Goal: Information Seeking & Learning: Learn about a topic

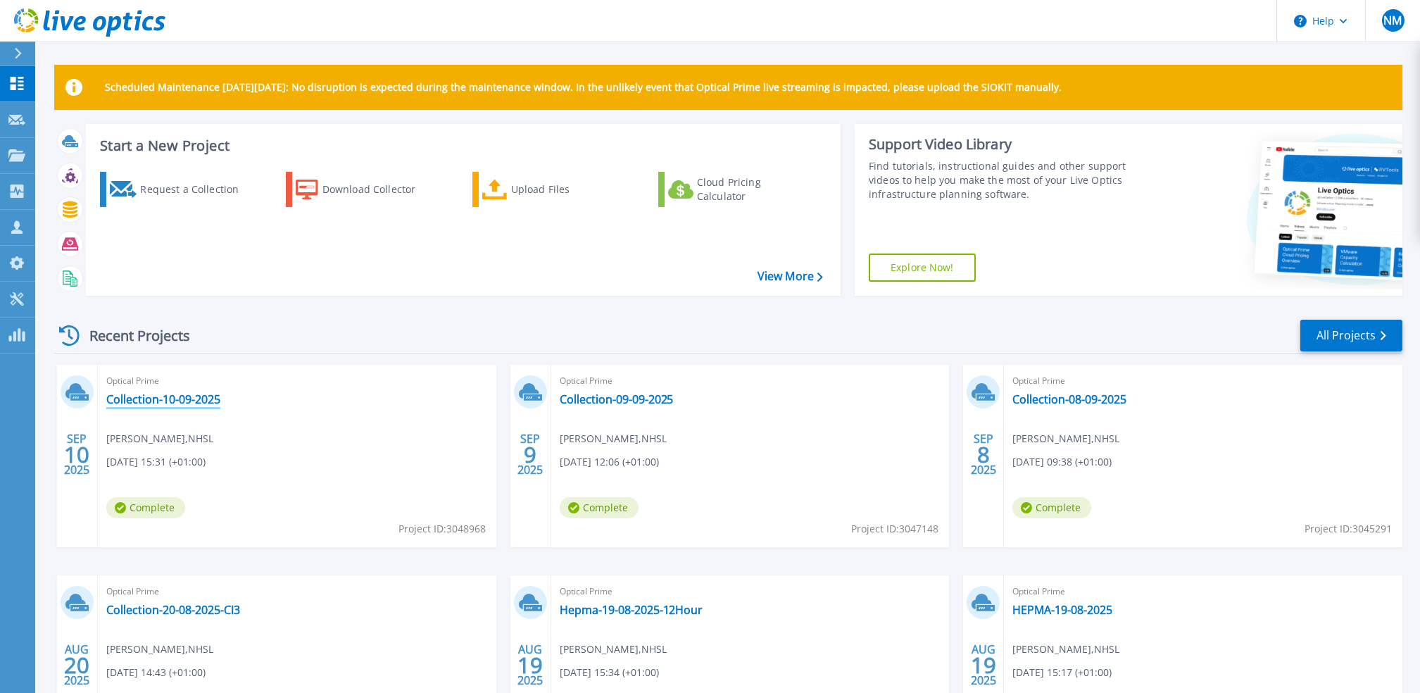
click at [161, 398] on link "Collection-10-09-2025" at bounding box center [163, 399] width 114 height 14
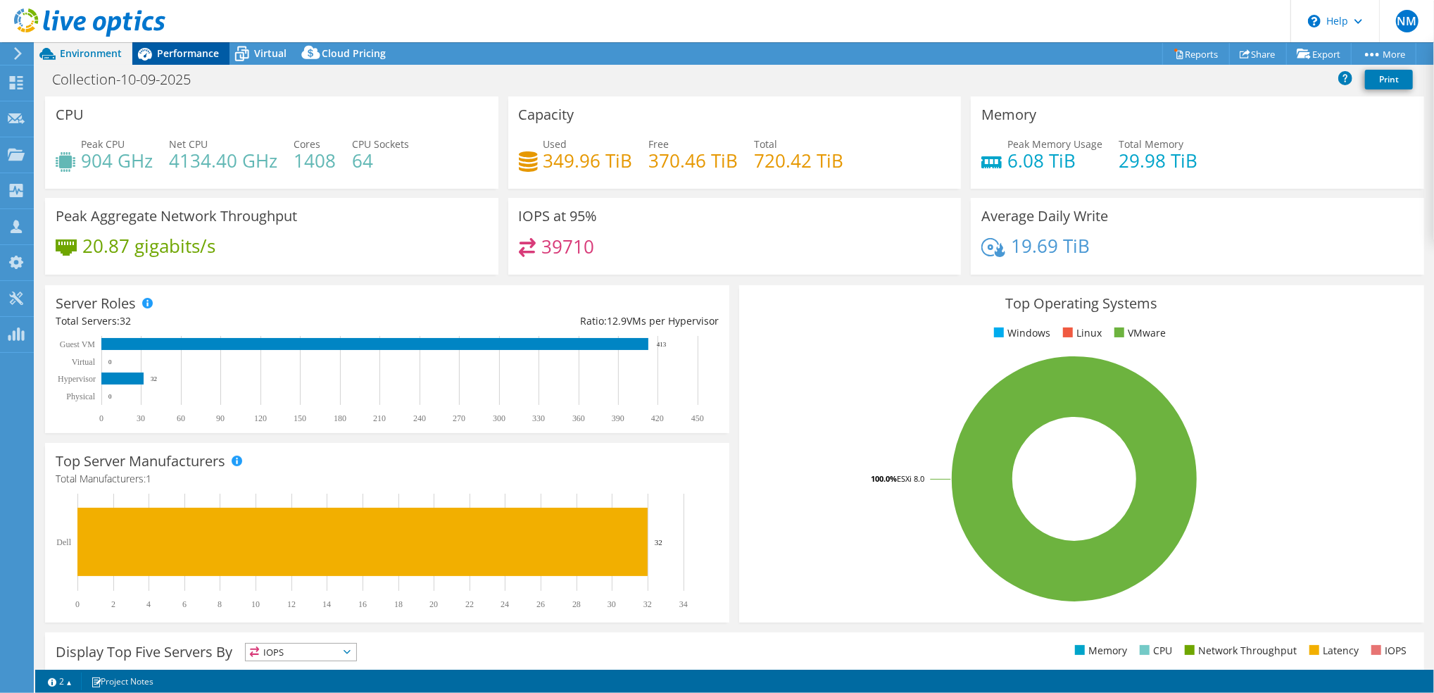
click at [182, 58] on span "Performance" at bounding box center [188, 52] width 62 height 13
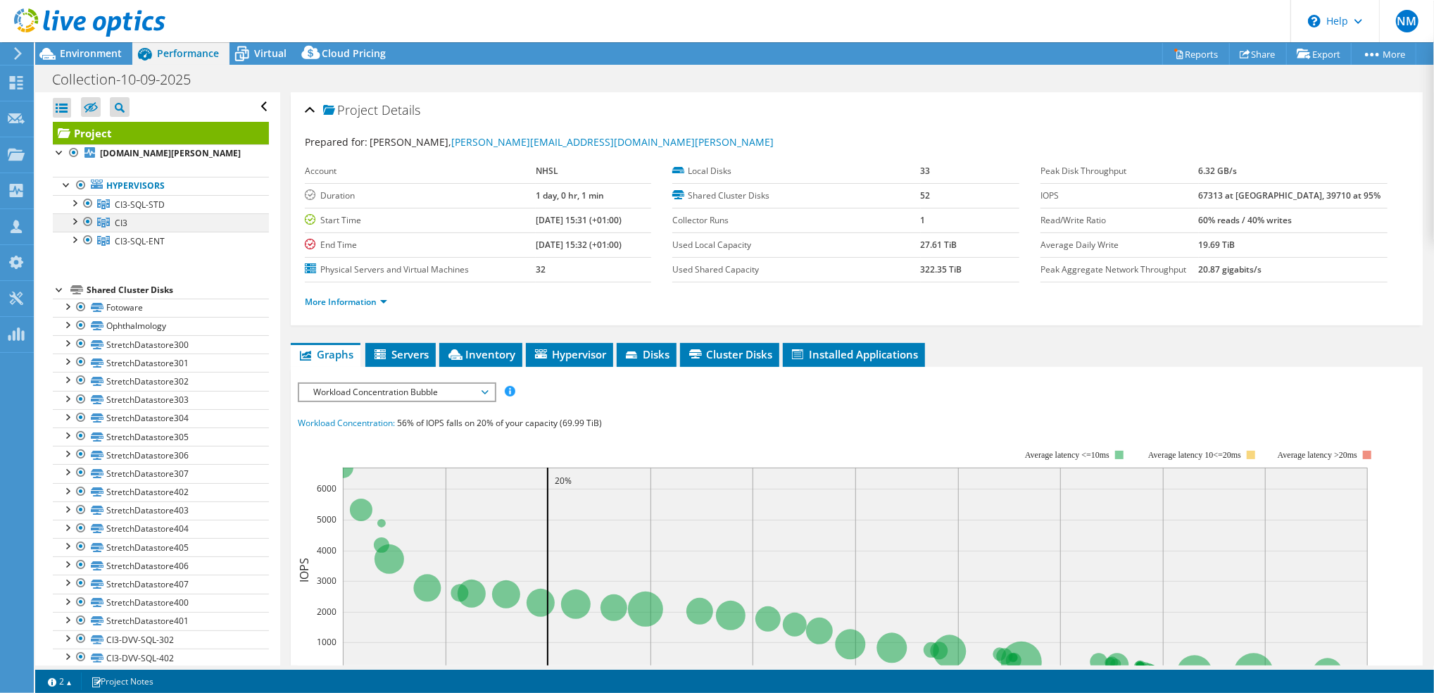
click at [75, 227] on div at bounding box center [74, 220] width 14 height 14
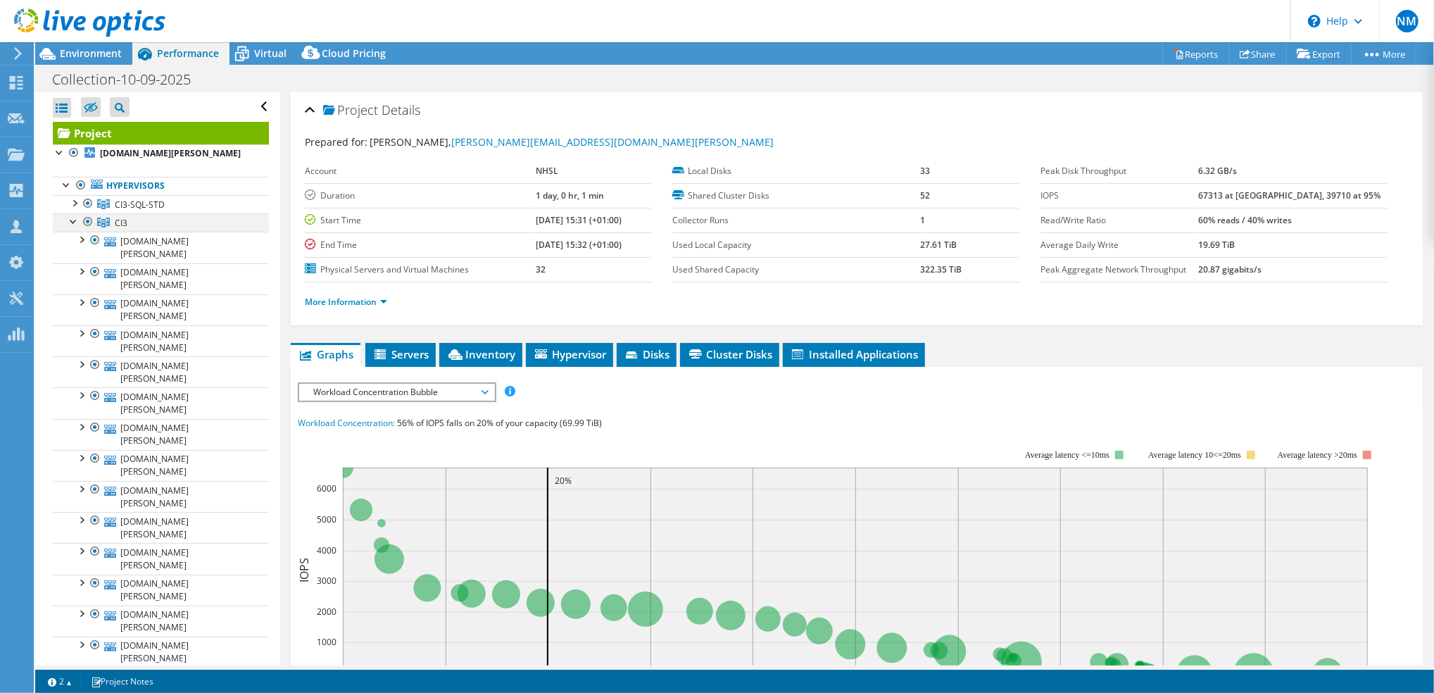
click at [75, 227] on div at bounding box center [74, 220] width 14 height 14
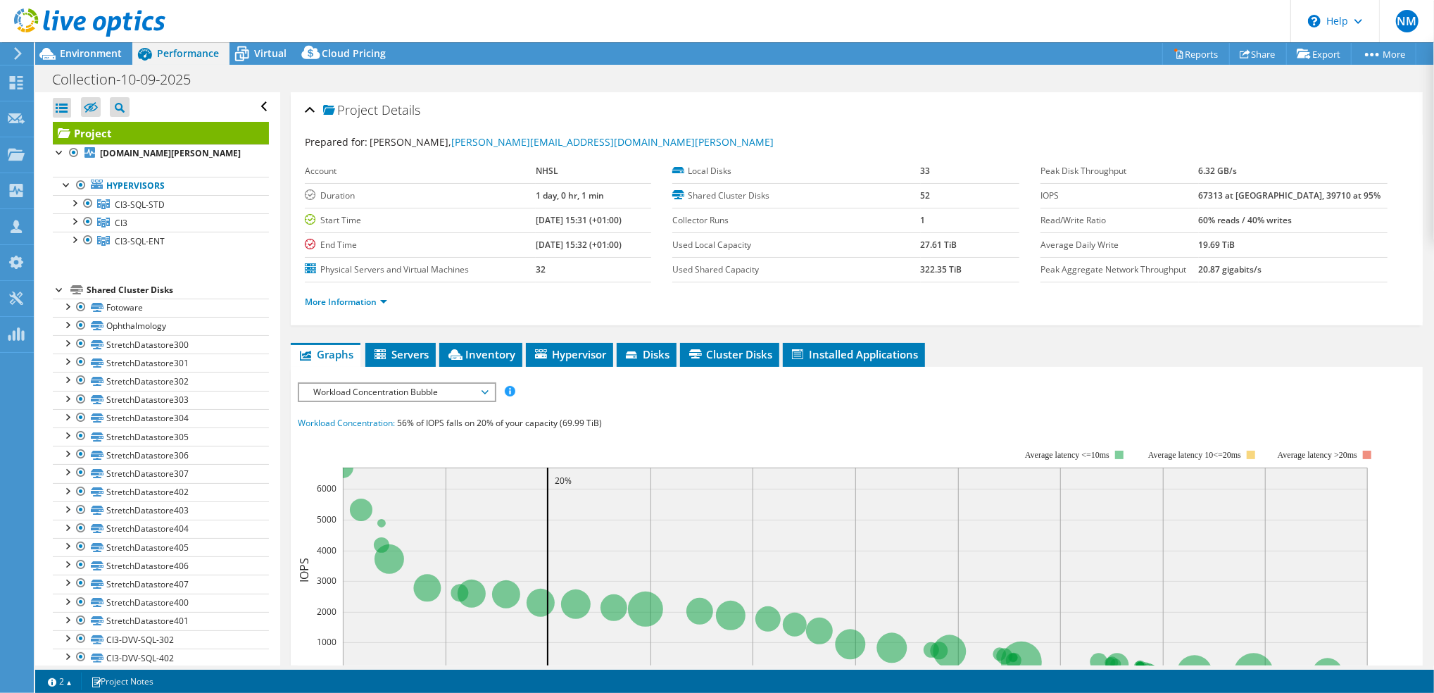
click at [478, 389] on span "Workload Concentration Bubble" at bounding box center [396, 392] width 181 height 17
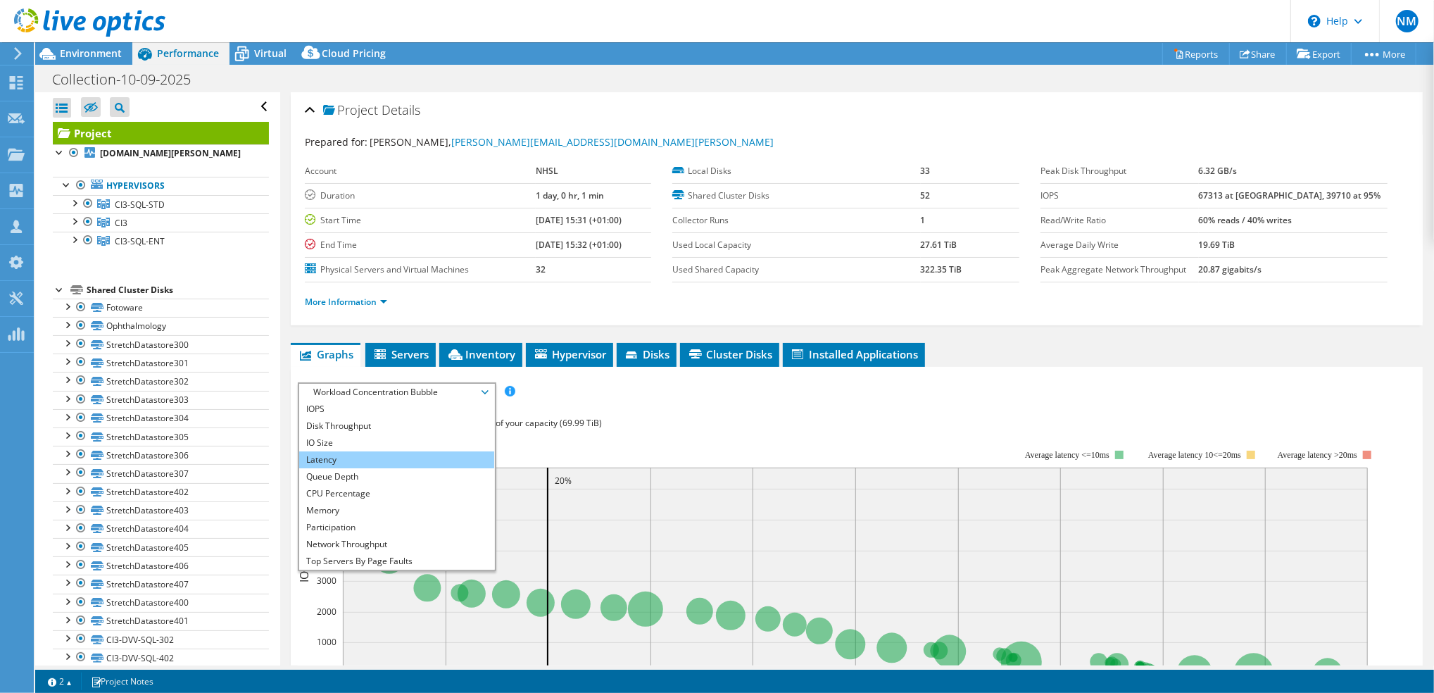
click at [428, 453] on li "Latency" at bounding box center [396, 459] width 195 height 17
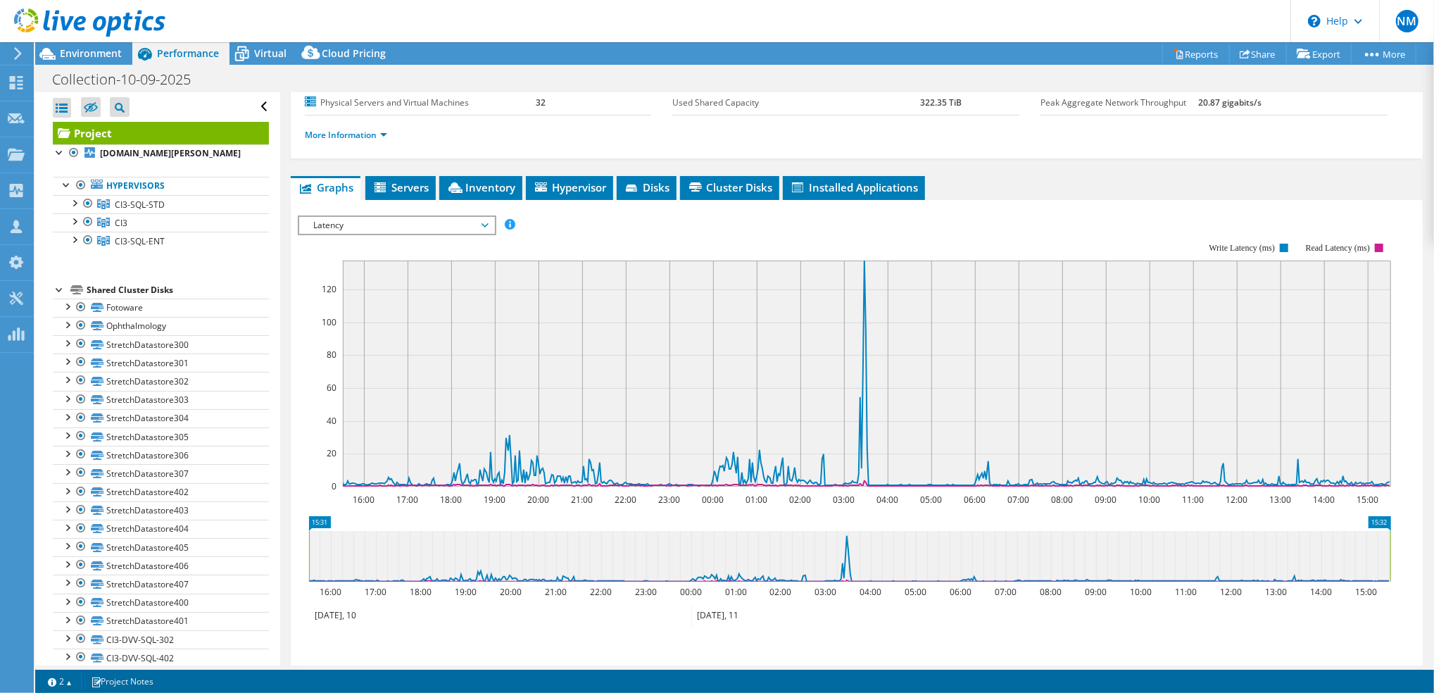
scroll to position [187, 0]
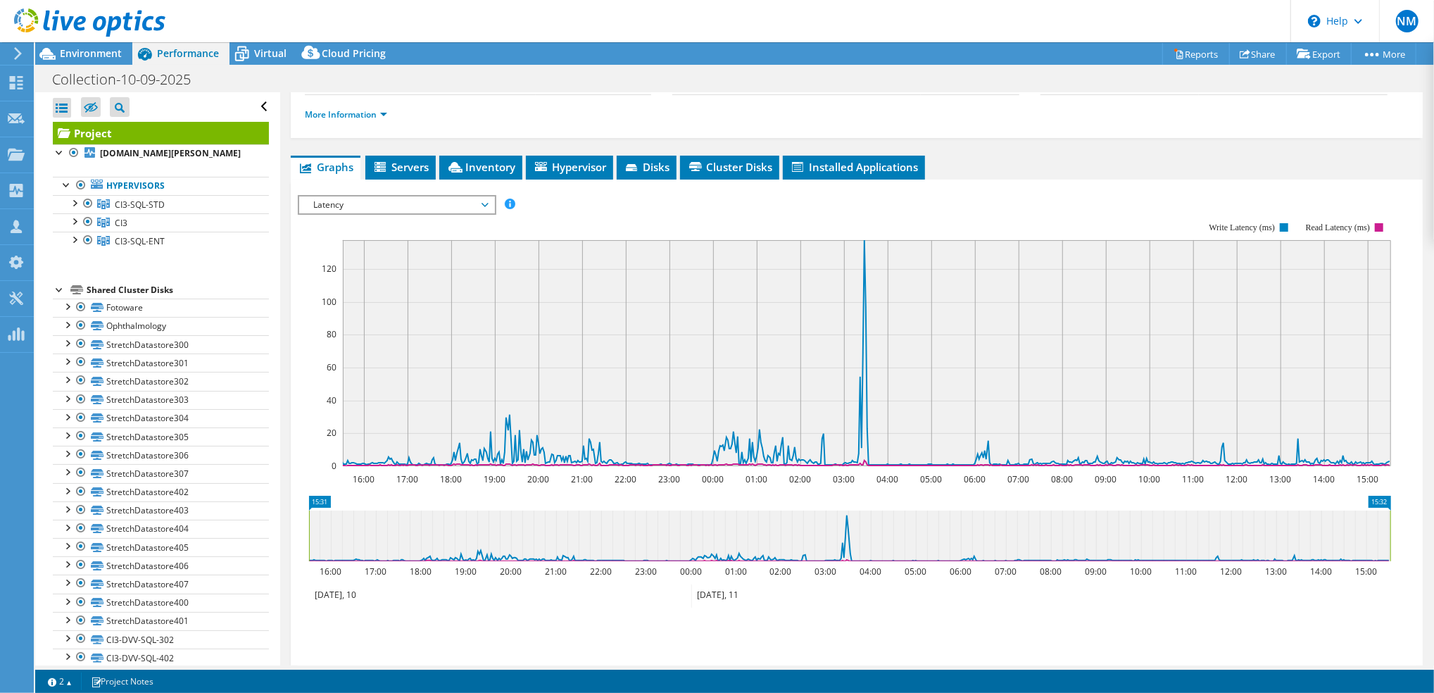
click at [487, 198] on span "Latency" at bounding box center [396, 204] width 195 height 17
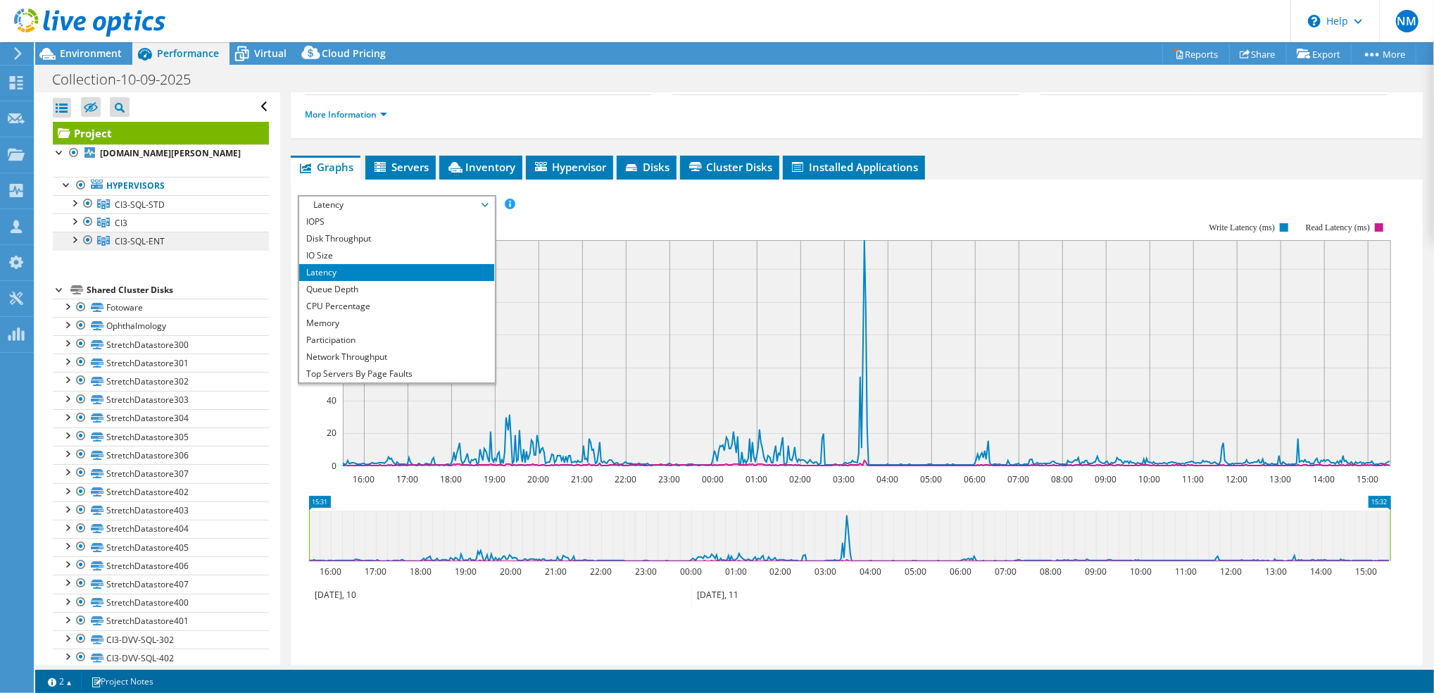
click at [167, 250] on link "CI3-SQL-ENT" at bounding box center [161, 241] width 216 height 18
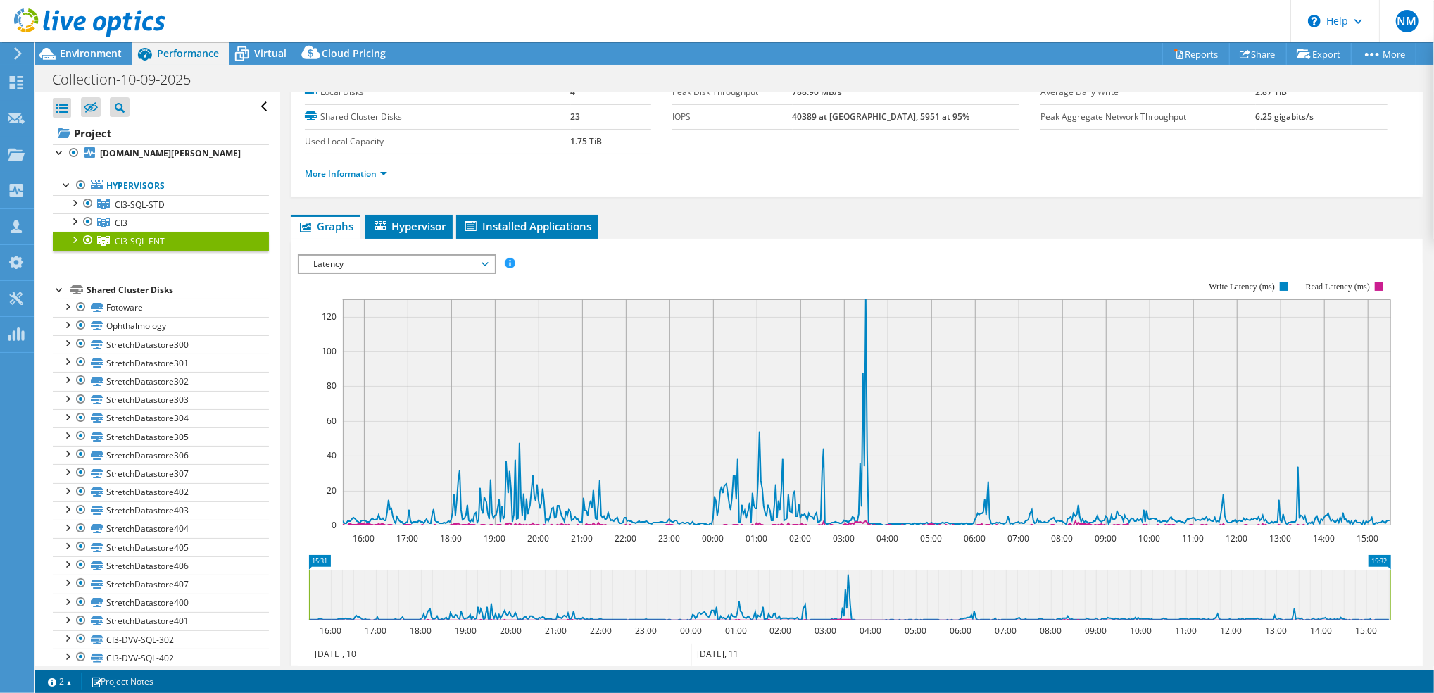
scroll to position [0, 0]
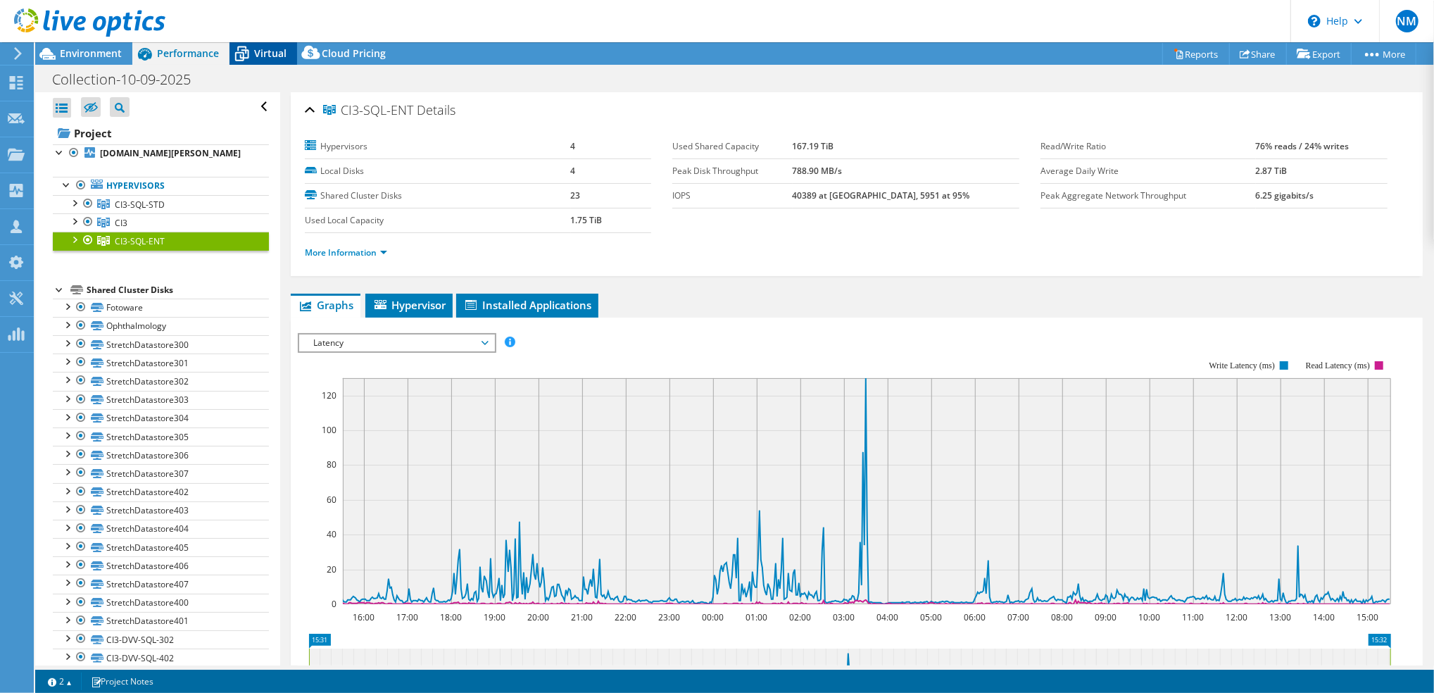
click at [256, 53] on span "Virtual" at bounding box center [270, 52] width 32 height 13
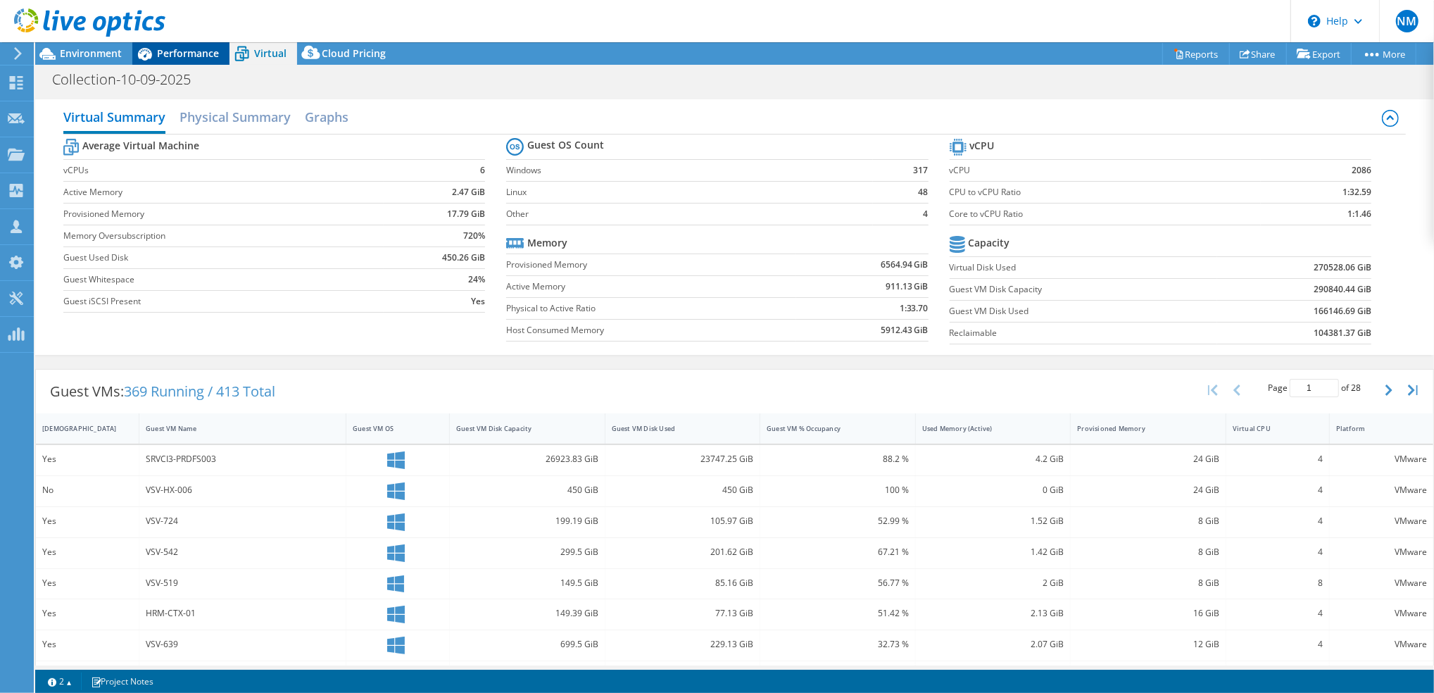
click at [186, 49] on span "Performance" at bounding box center [188, 52] width 62 height 13
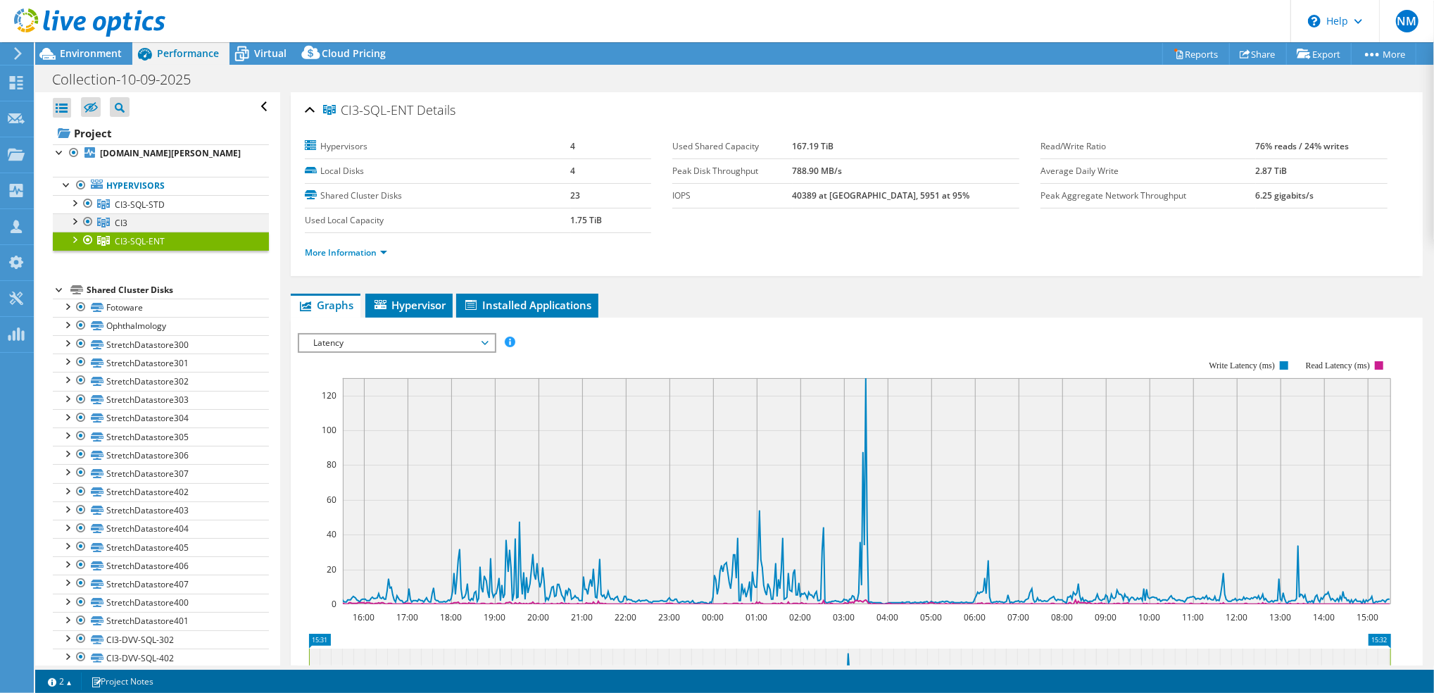
click at [88, 230] on div at bounding box center [88, 221] width 14 height 17
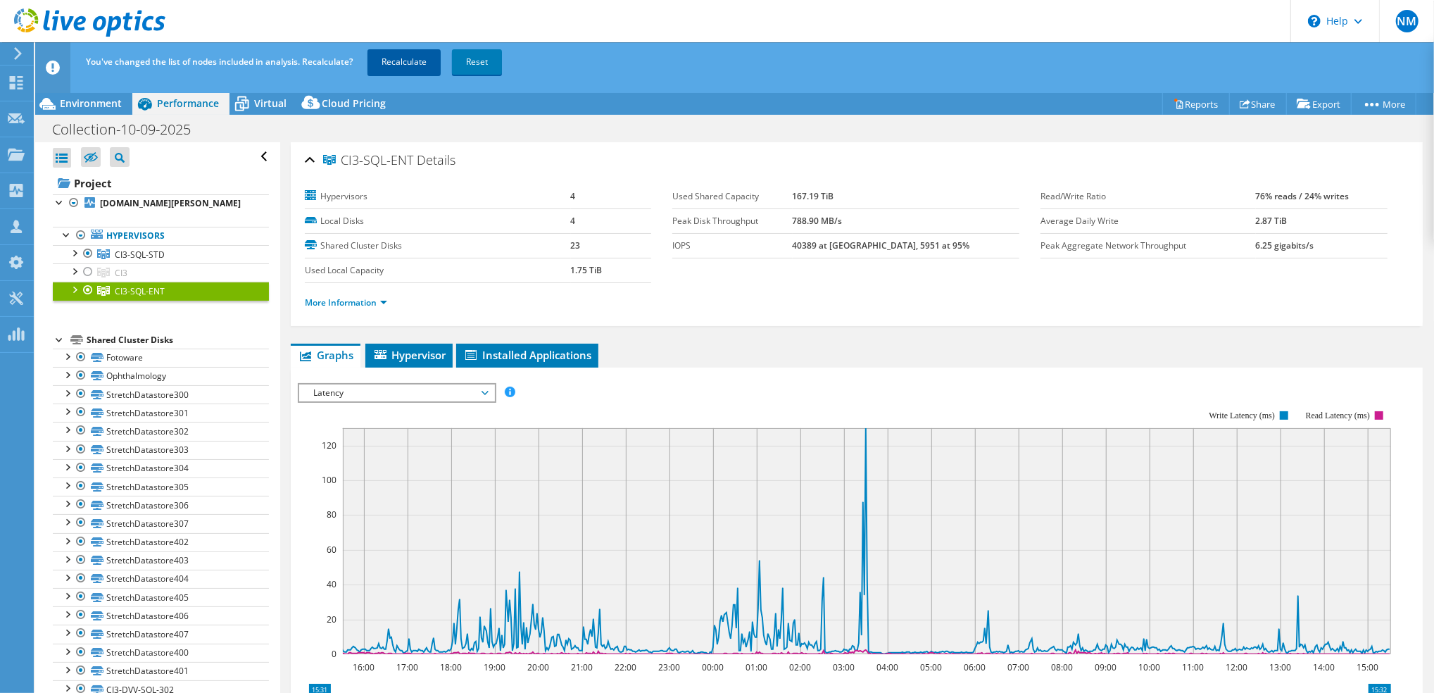
click at [414, 63] on link "Recalculate" at bounding box center [403, 61] width 73 height 25
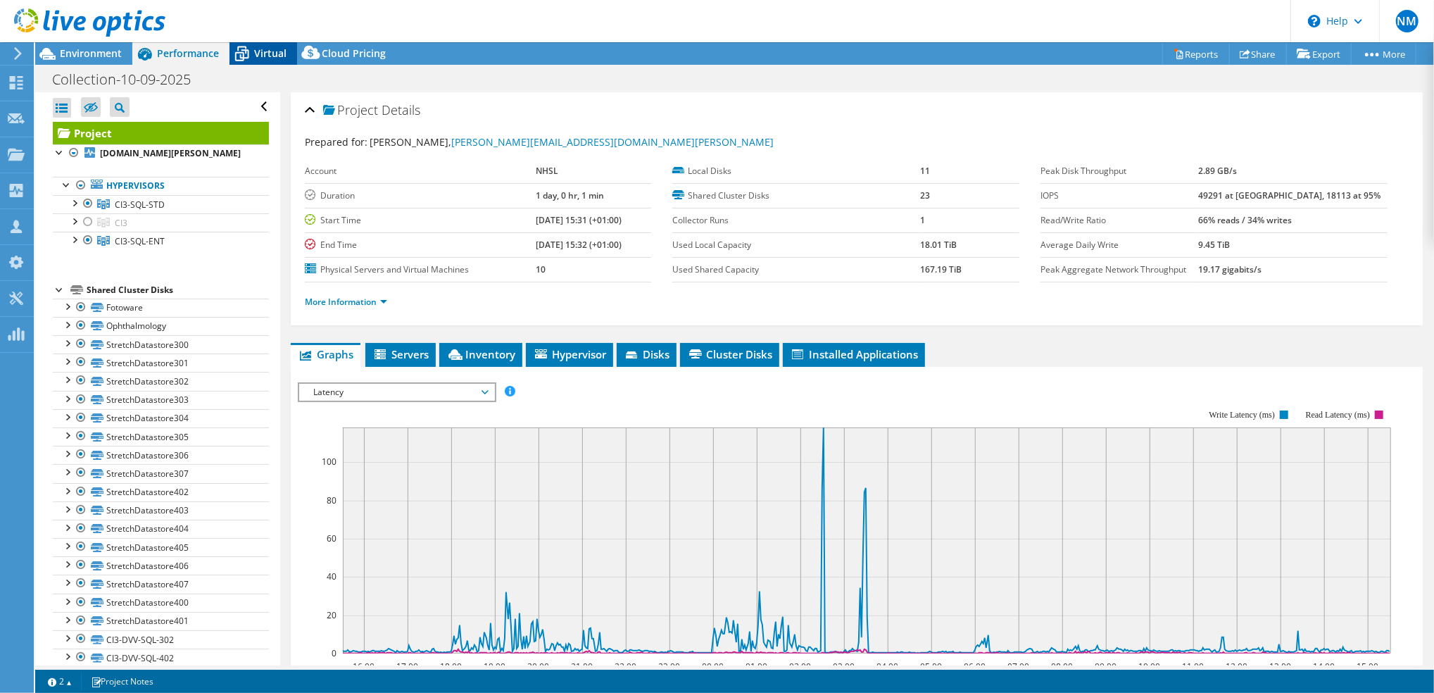
click at [276, 54] on span "Virtual" at bounding box center [270, 52] width 32 height 13
